Goal: Find specific page/section: Find specific page/section

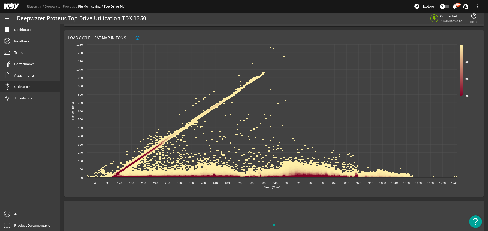
scroll to position [526, 0]
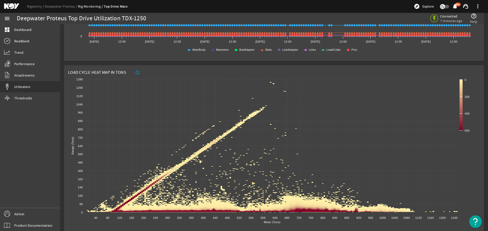
scroll to position [563, 0]
